Goal: Task Accomplishment & Management: Use online tool/utility

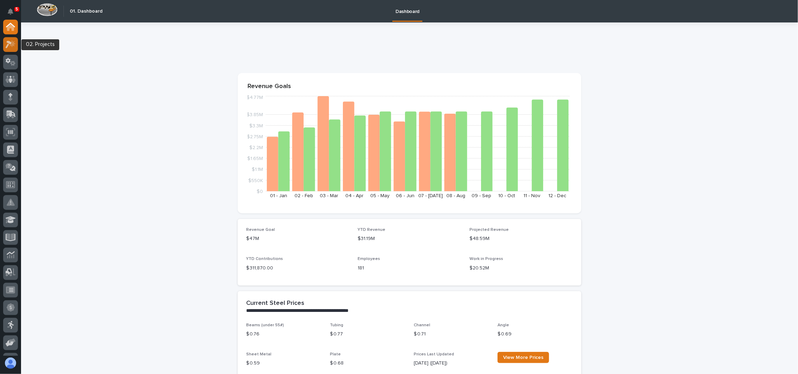
click at [10, 46] on icon at bounding box center [11, 44] width 10 height 8
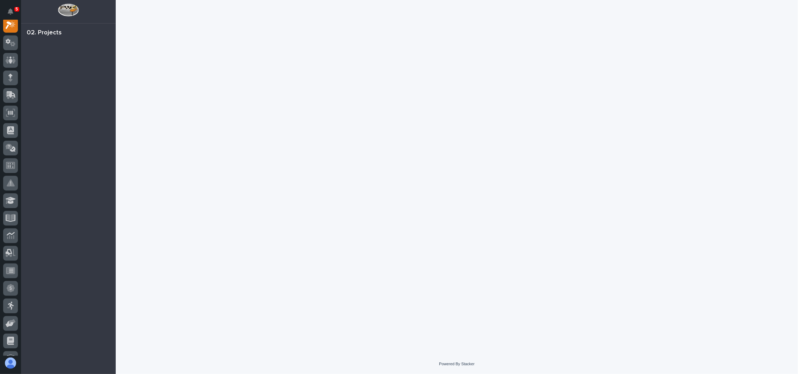
scroll to position [17, 0]
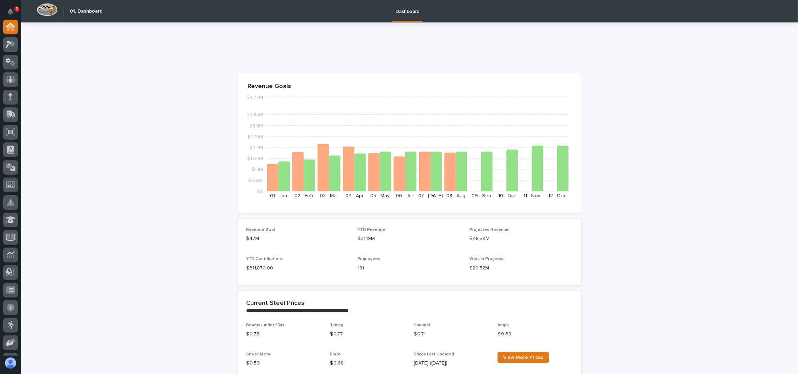
click at [50, 12] on img at bounding box center [47, 9] width 21 height 13
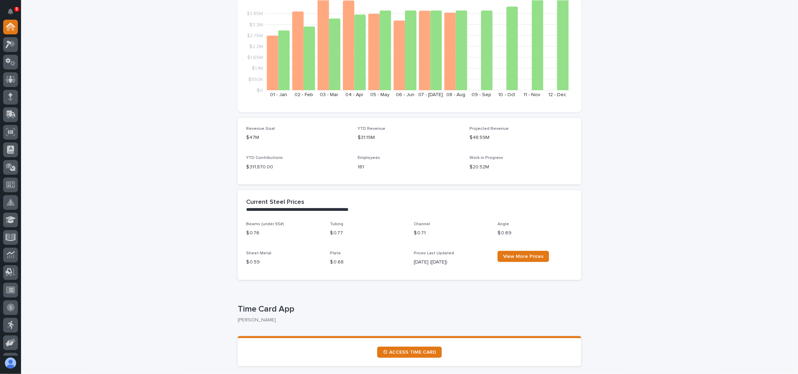
scroll to position [187, 0]
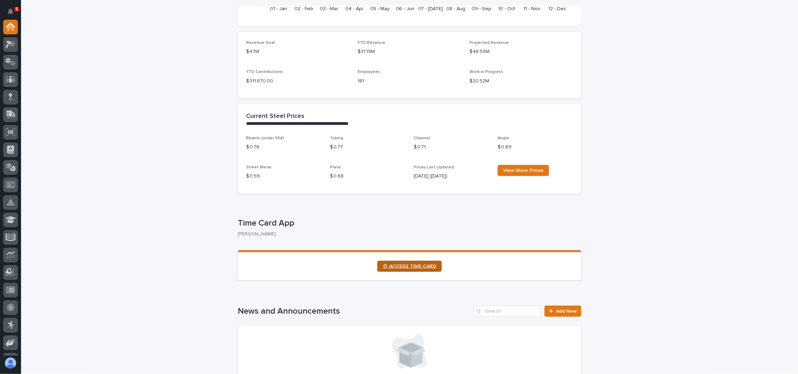
click at [403, 269] on link "⏲ ACCESS TIME CARD" at bounding box center [409, 266] width 65 height 11
